Goal: Learn about a topic

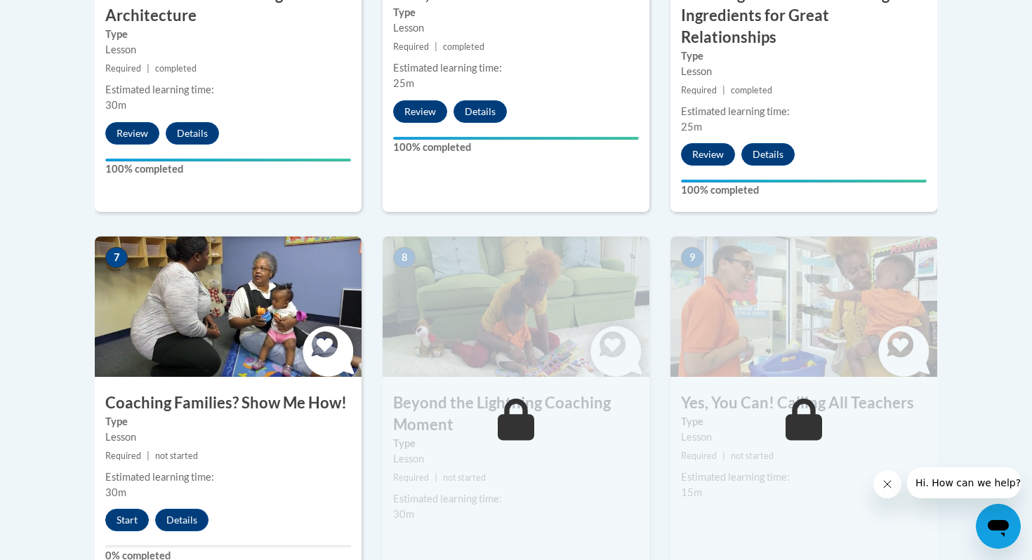
scroll to position [1053, 0]
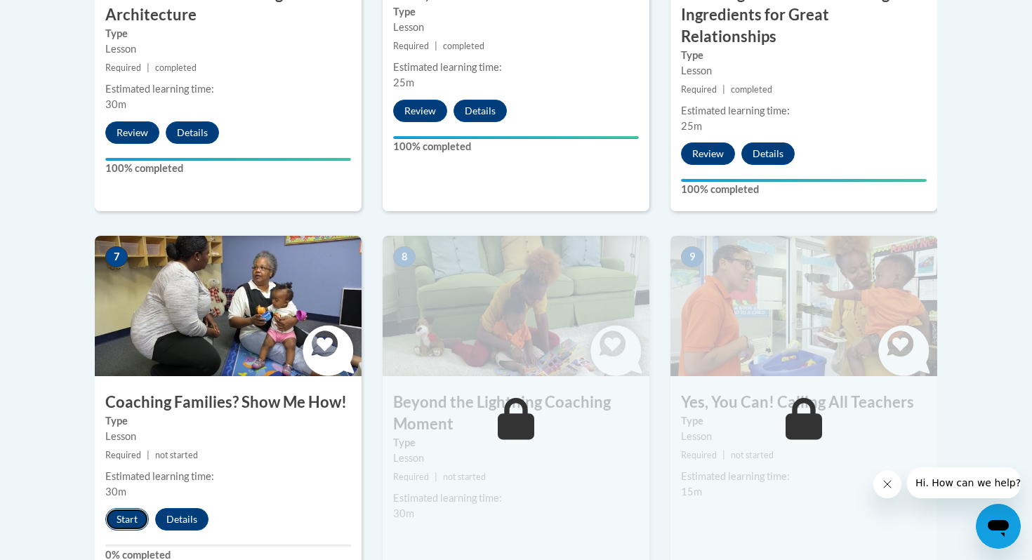
click at [129, 508] on button "Start" at bounding box center [127, 519] width 44 height 22
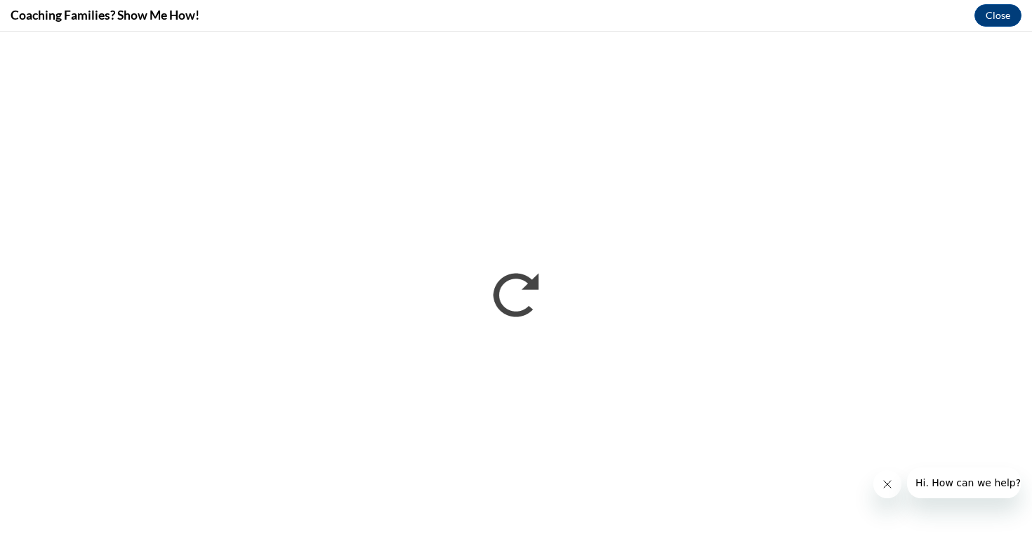
scroll to position [0, 0]
